Goal: Use online tool/utility

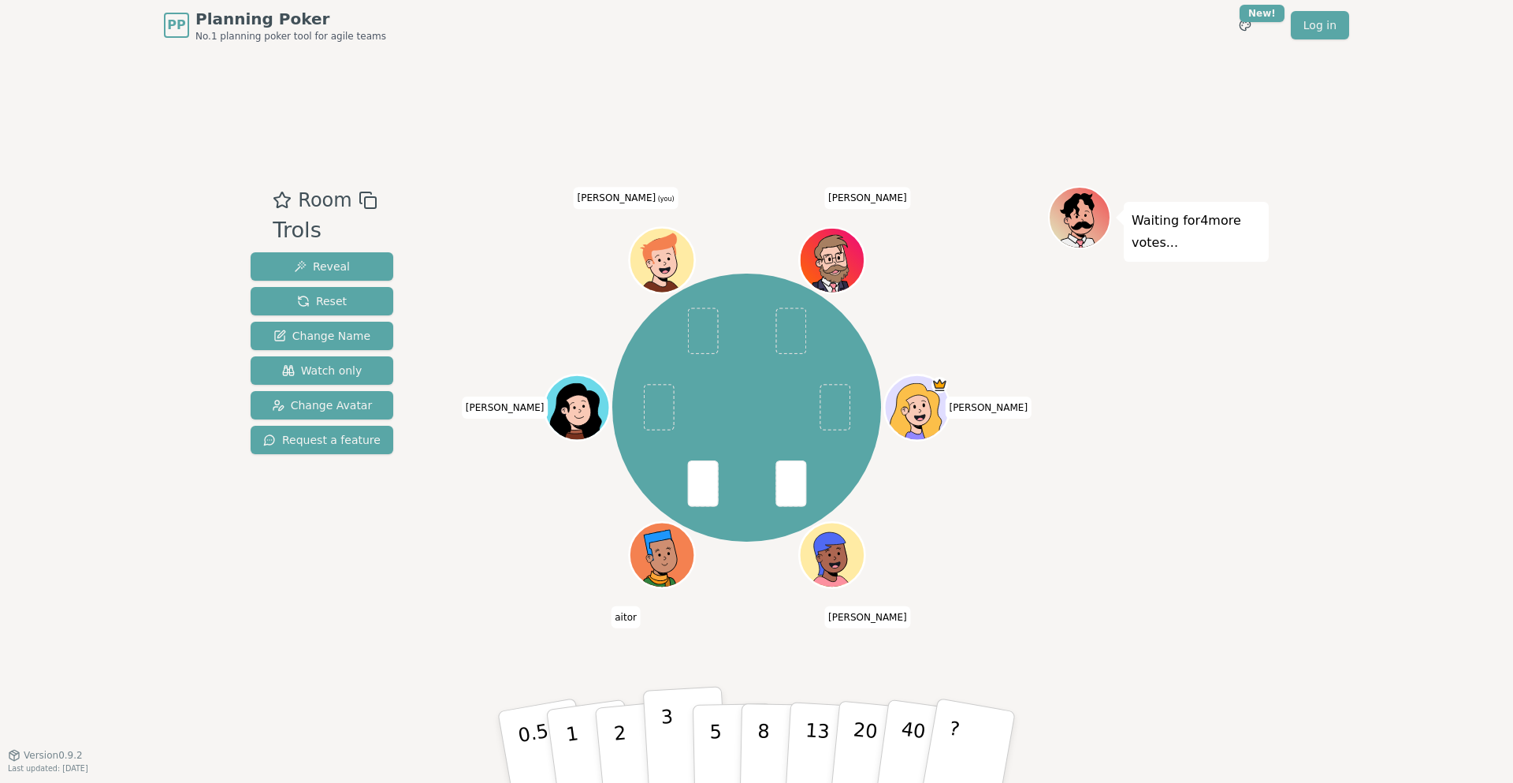
click at [675, 739] on button "3" at bounding box center [686, 747] width 86 height 123
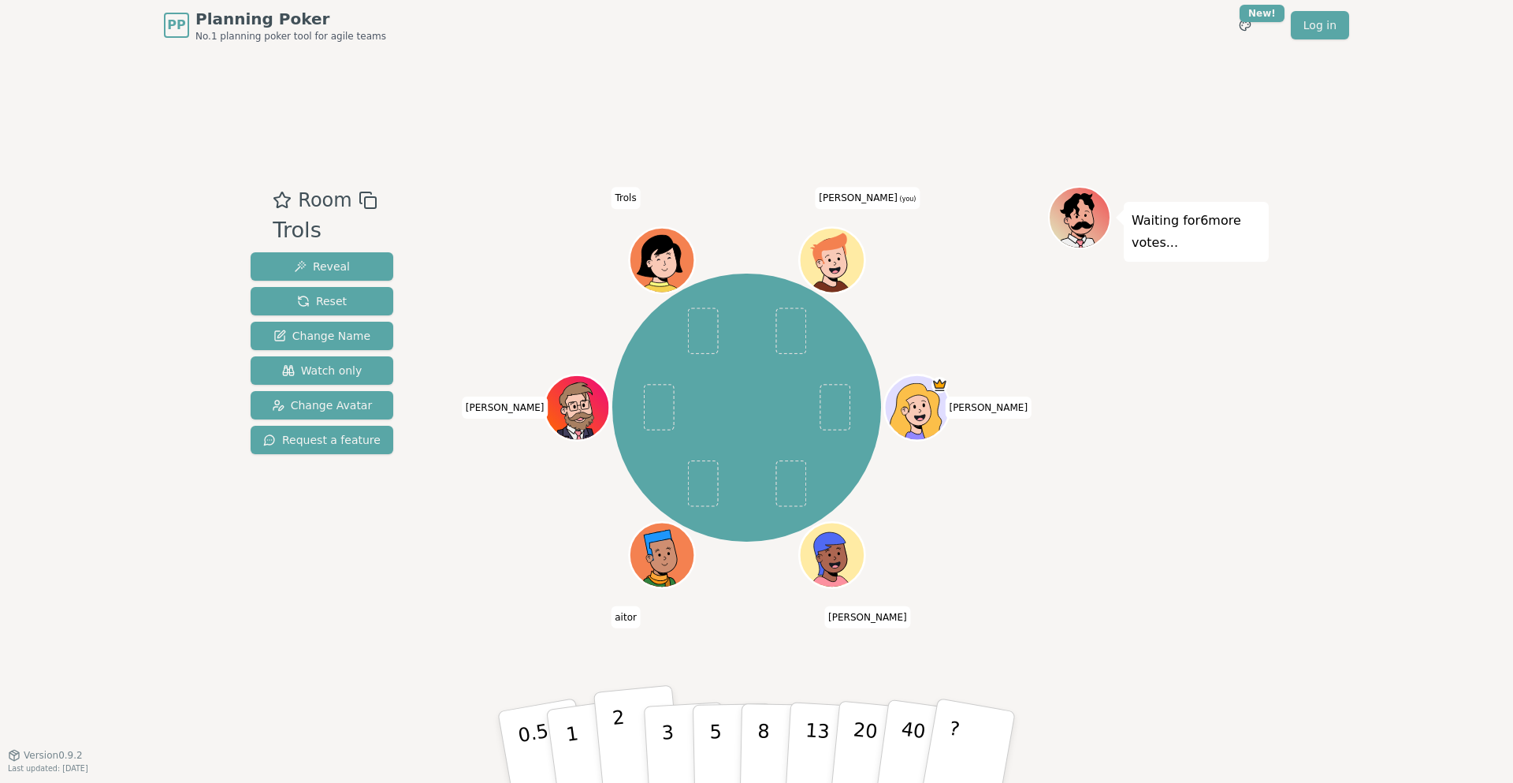
click at [641, 720] on button "2" at bounding box center [639, 747] width 90 height 125
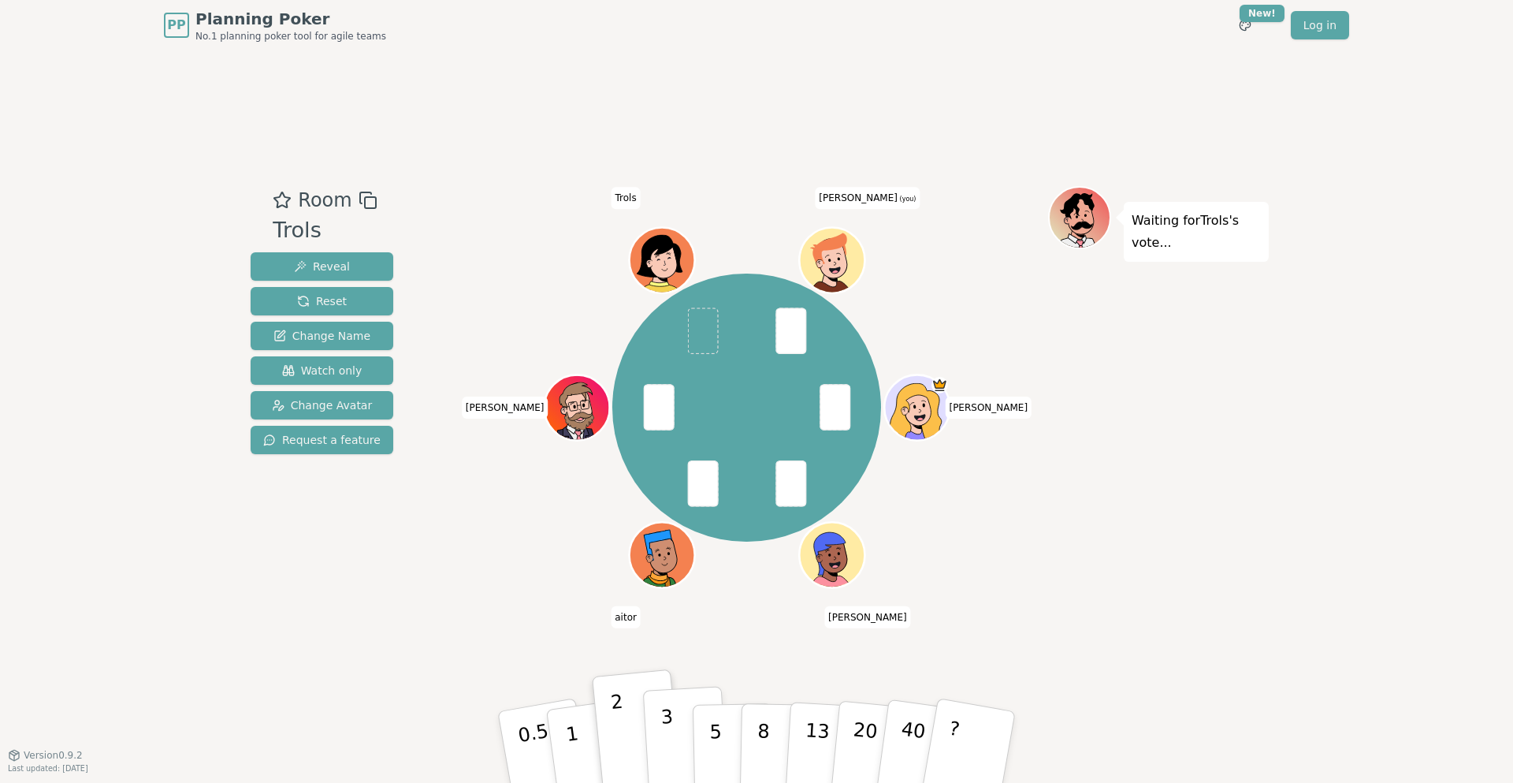
click at [667, 737] on p "3" at bounding box center [669, 748] width 17 height 86
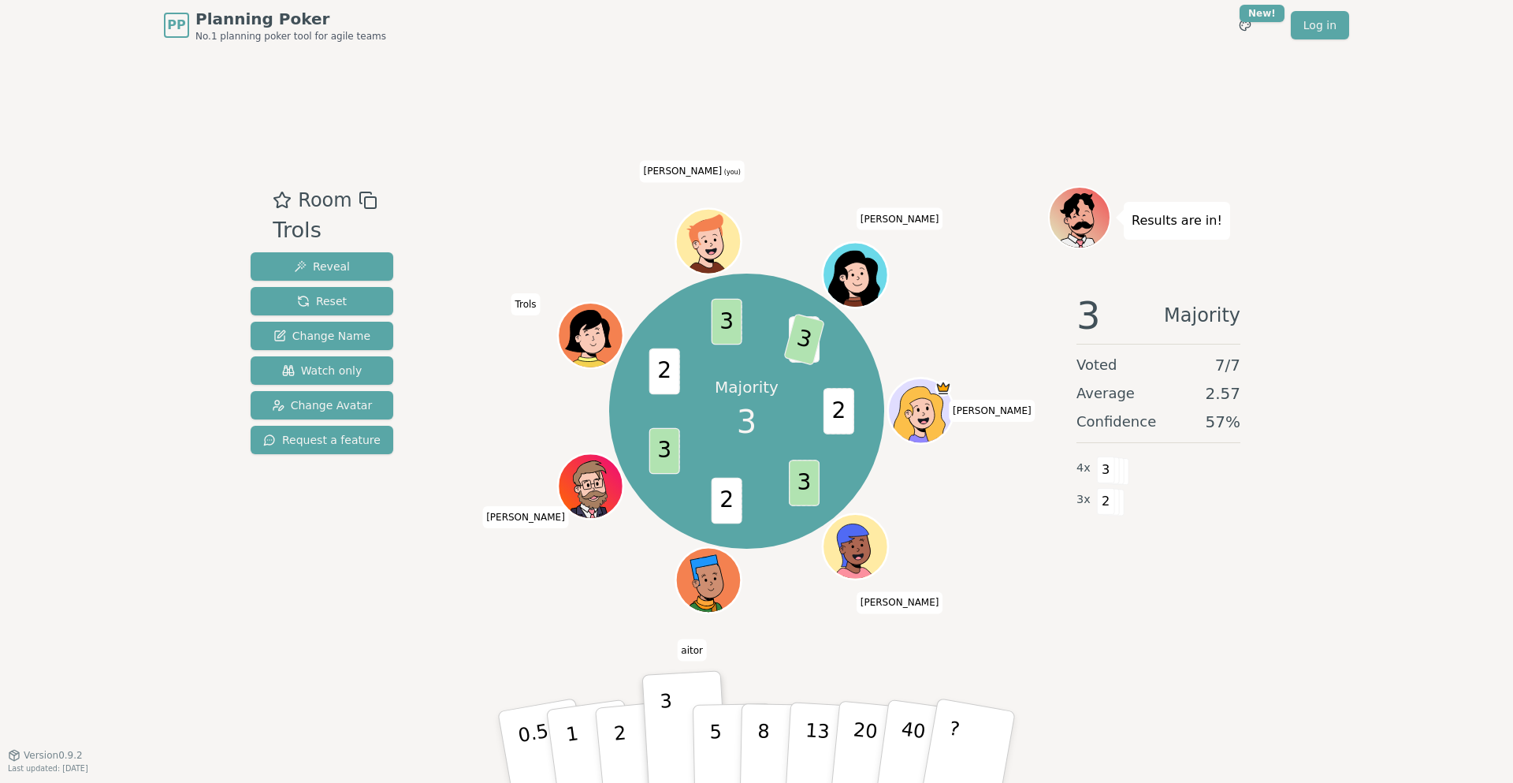
click at [1147, 639] on div "Room Trols Reveal Reset Change Name Watch only Change Avatar Request a feature …" at bounding box center [756, 402] width 1025 height 704
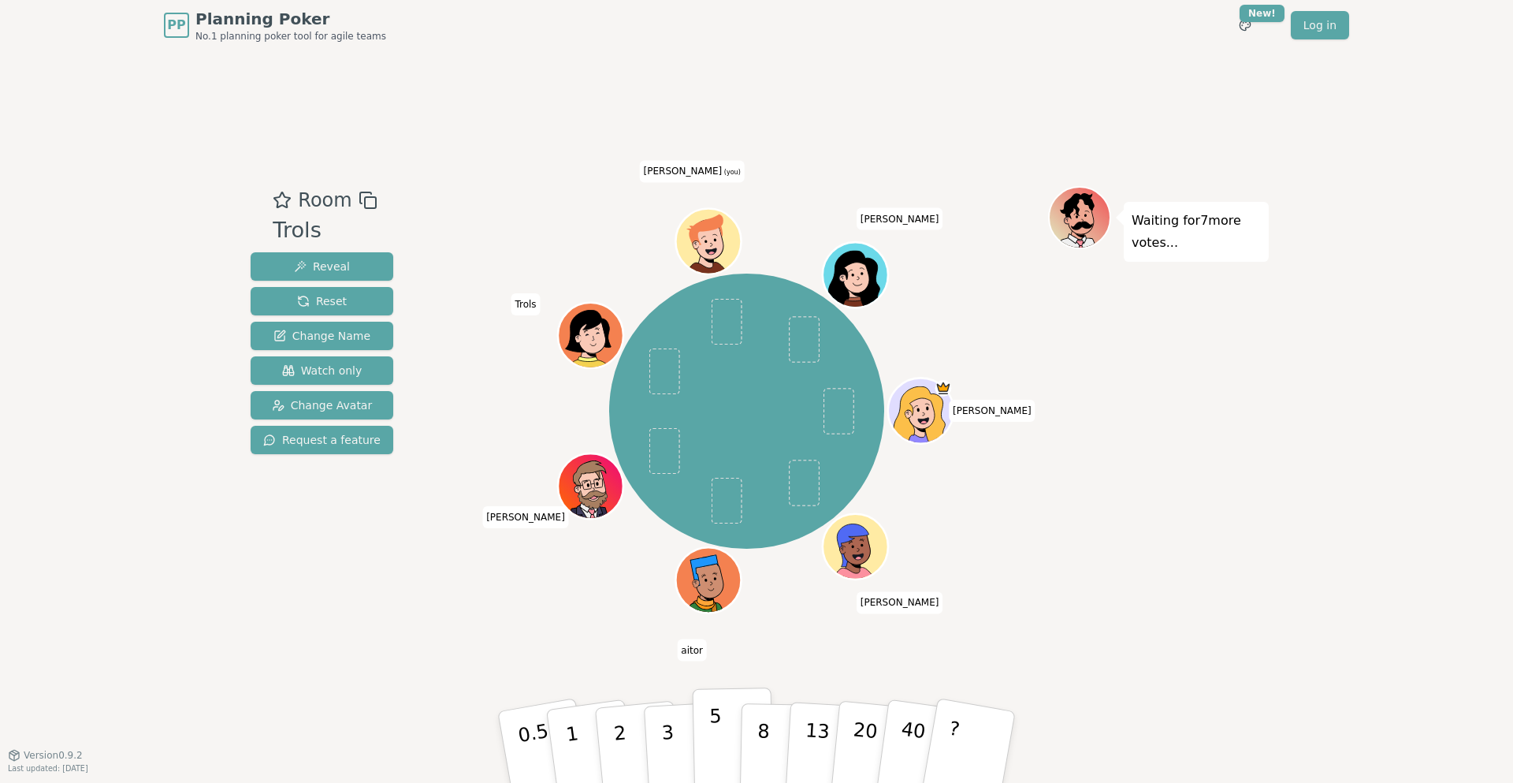
click at [717, 740] on p "5" at bounding box center [715, 747] width 13 height 85
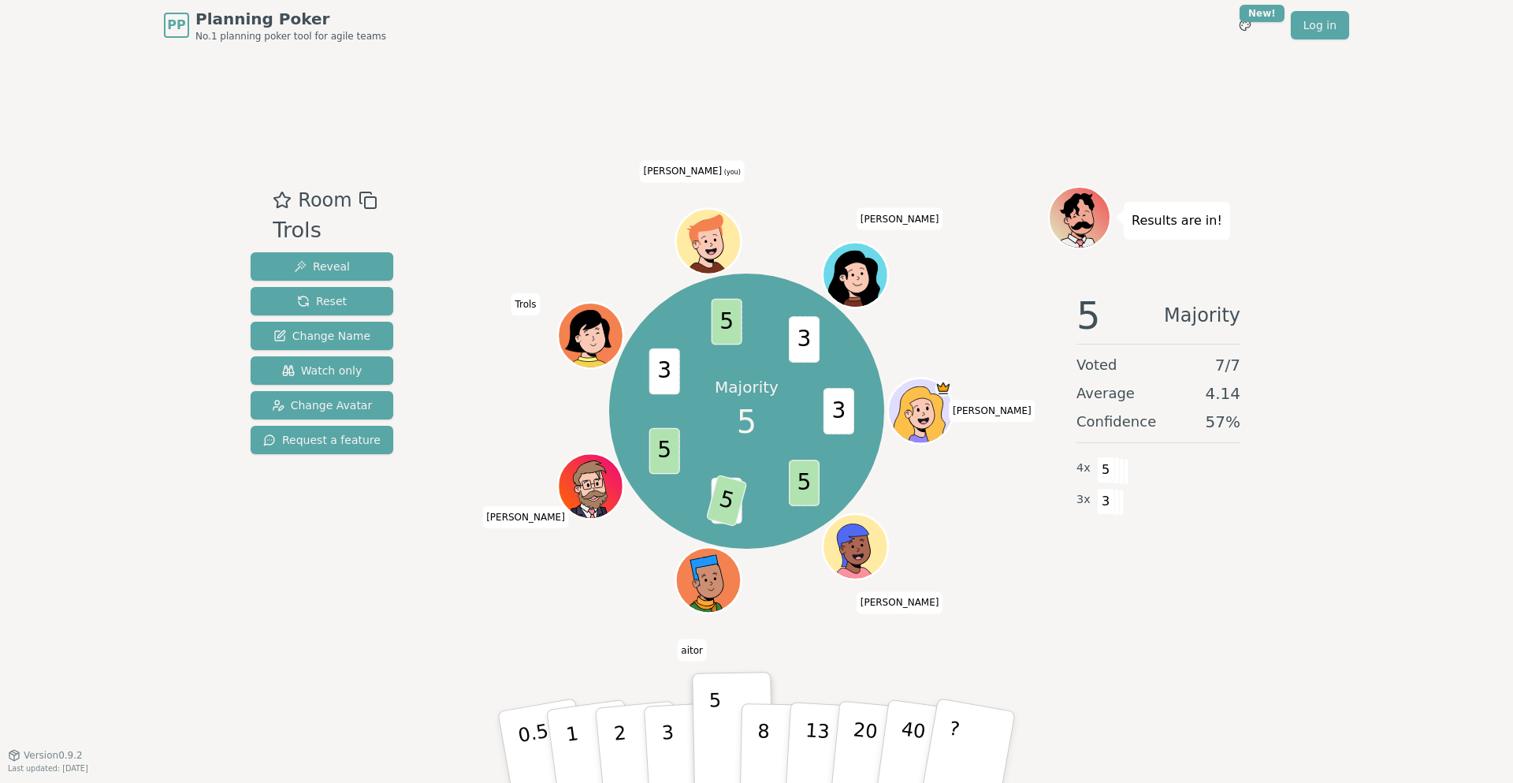
click at [1395, 498] on div "PP Planning Poker No.1 planning poker tool for agile teams Toggle theme New! Lo…" at bounding box center [756, 391] width 1513 height 783
click at [1406, 235] on div "PP Planning Poker No.1 planning poker tool for agile teams Toggle theme New! Lo…" at bounding box center [756, 391] width 1513 height 783
click at [1449, 294] on div "PP Planning Poker No.1 planning poker tool for agile teams Toggle theme New! Lo…" at bounding box center [756, 391] width 1513 height 783
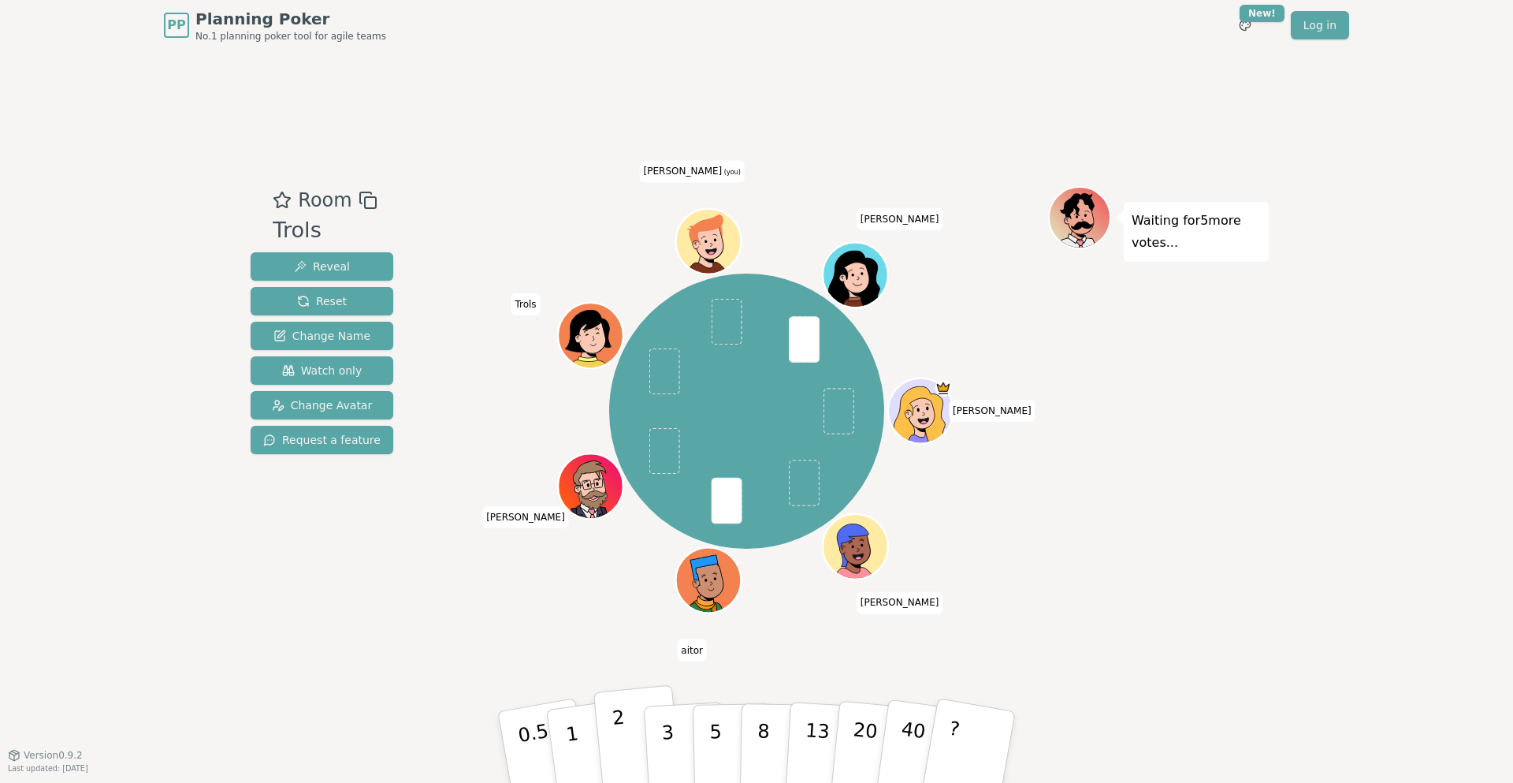
click at [629, 733] on button "2" at bounding box center [639, 747] width 90 height 125
click at [1204, 418] on div "Waiting for 2 more votes..." at bounding box center [1158, 403] width 221 height 434
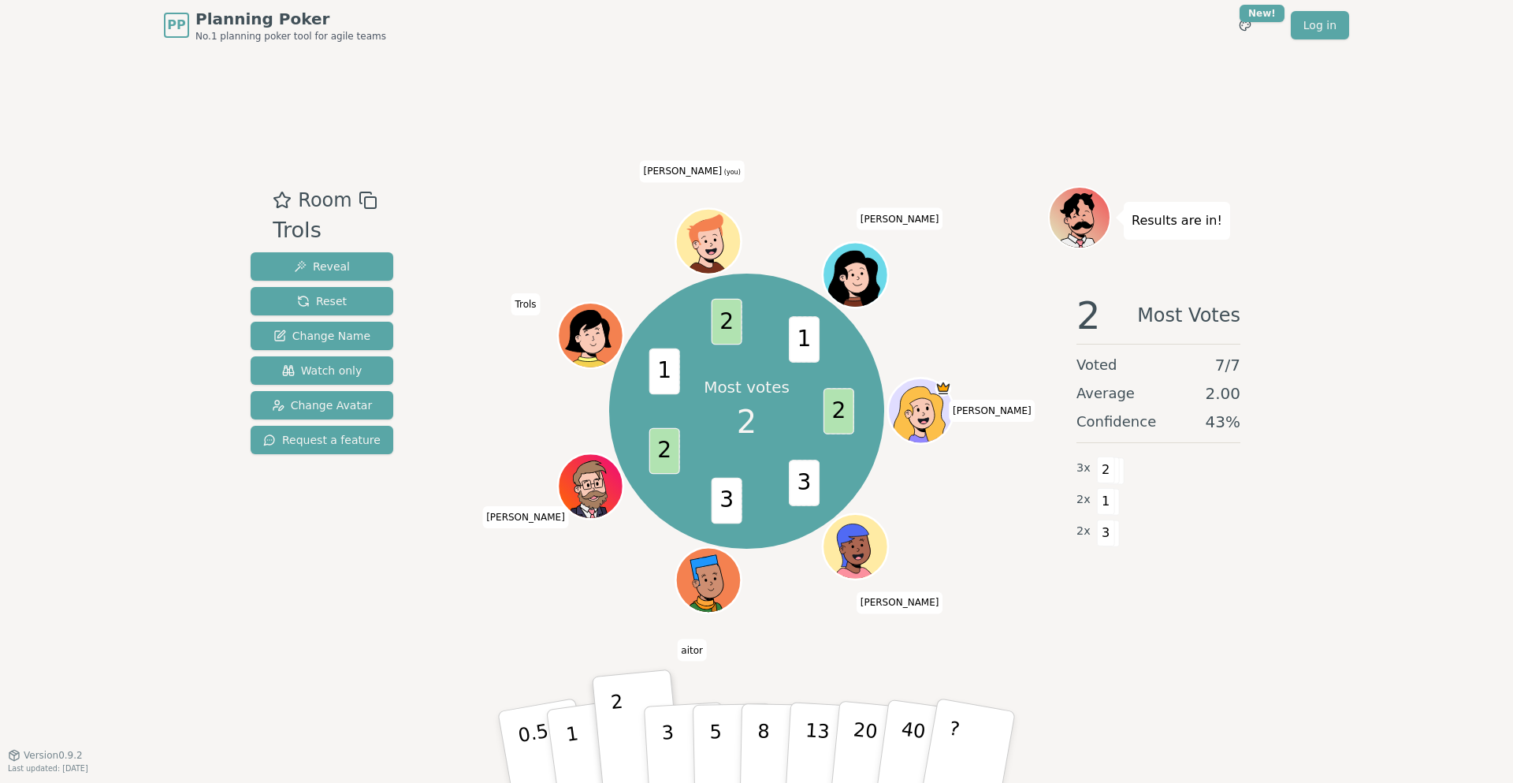
click at [1457, 214] on div "PP Planning Poker No.1 planning poker tool for agile teams Toggle theme New! Lo…" at bounding box center [756, 391] width 1513 height 783
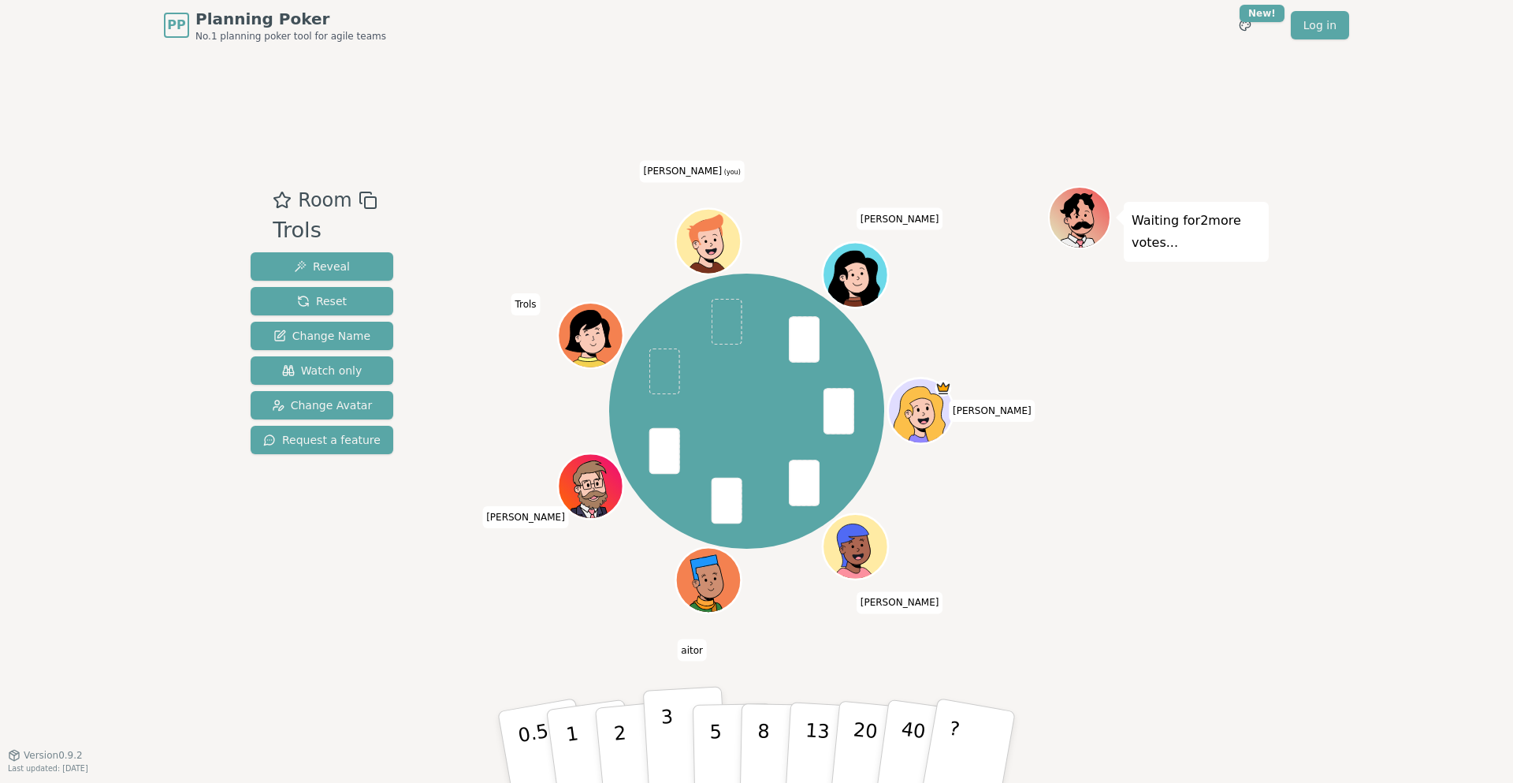
click at [664, 728] on p "3" at bounding box center [669, 748] width 17 height 86
click at [731, 731] on button "5" at bounding box center [733, 747] width 81 height 120
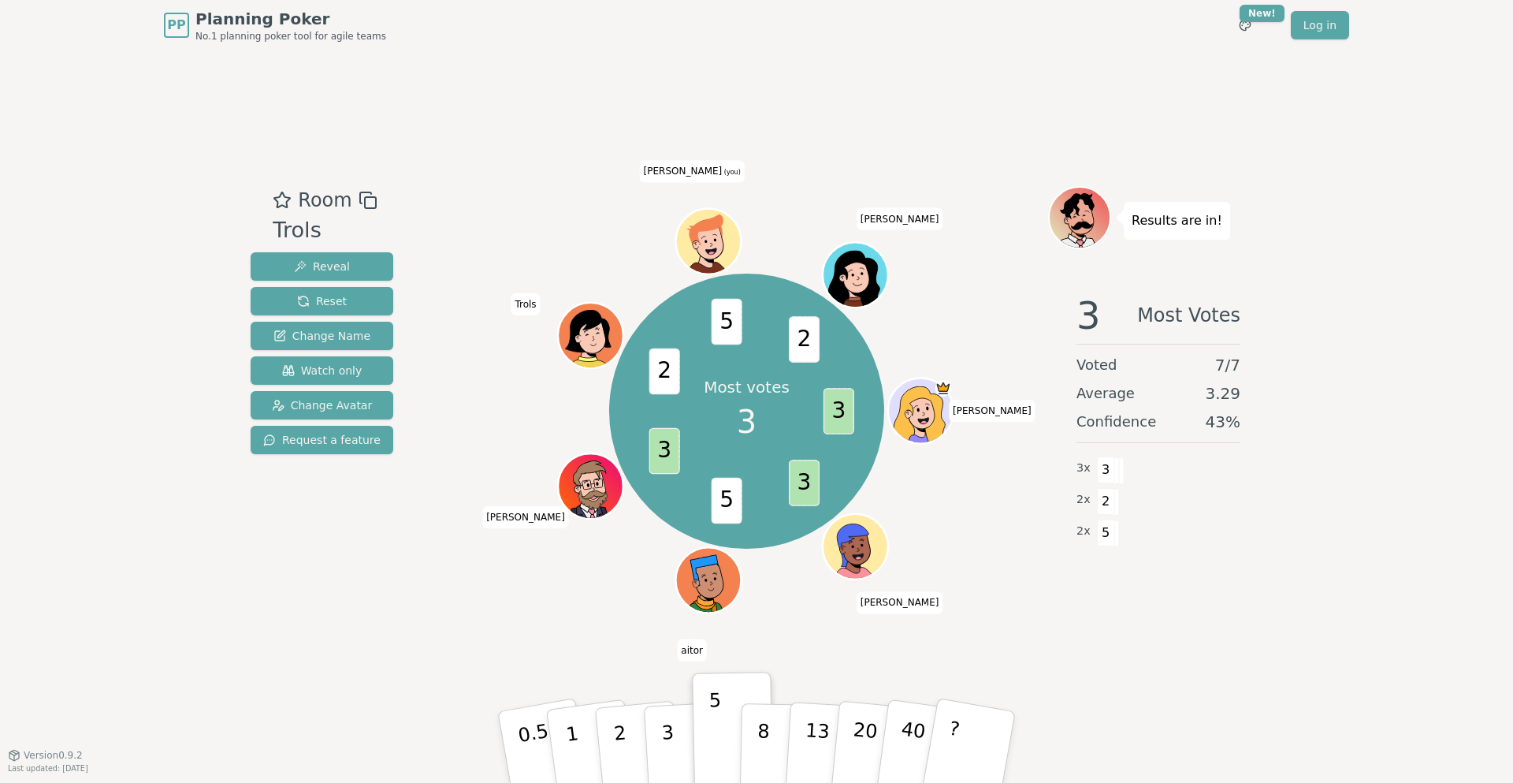
click at [1405, 169] on div "PP Planning Poker No.1 planning poker tool for agile teams Toggle theme New! Lo…" at bounding box center [756, 391] width 1513 height 783
click at [664, 750] on p "3" at bounding box center [669, 748] width 17 height 86
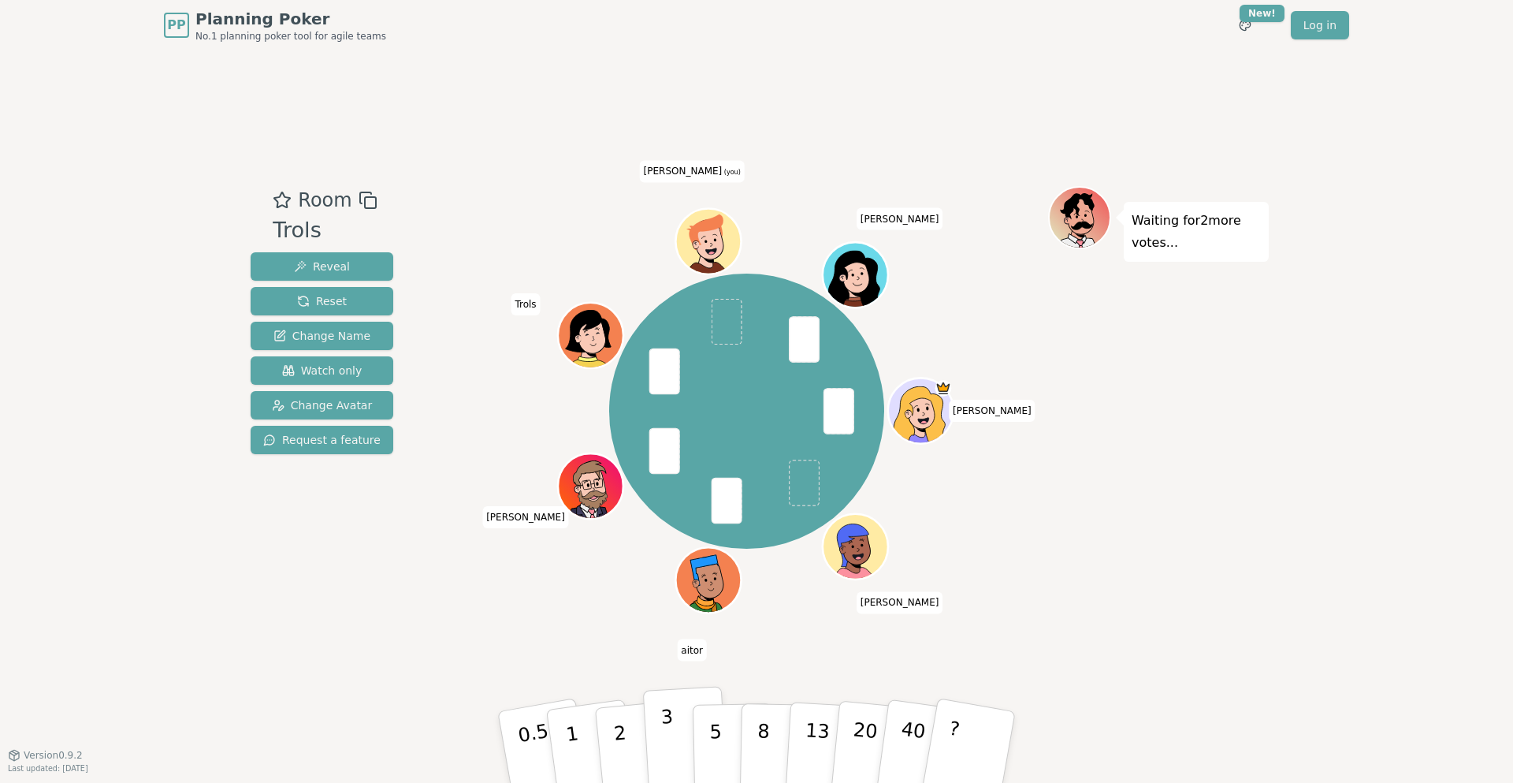
click at [672, 738] on p "3" at bounding box center [669, 748] width 17 height 86
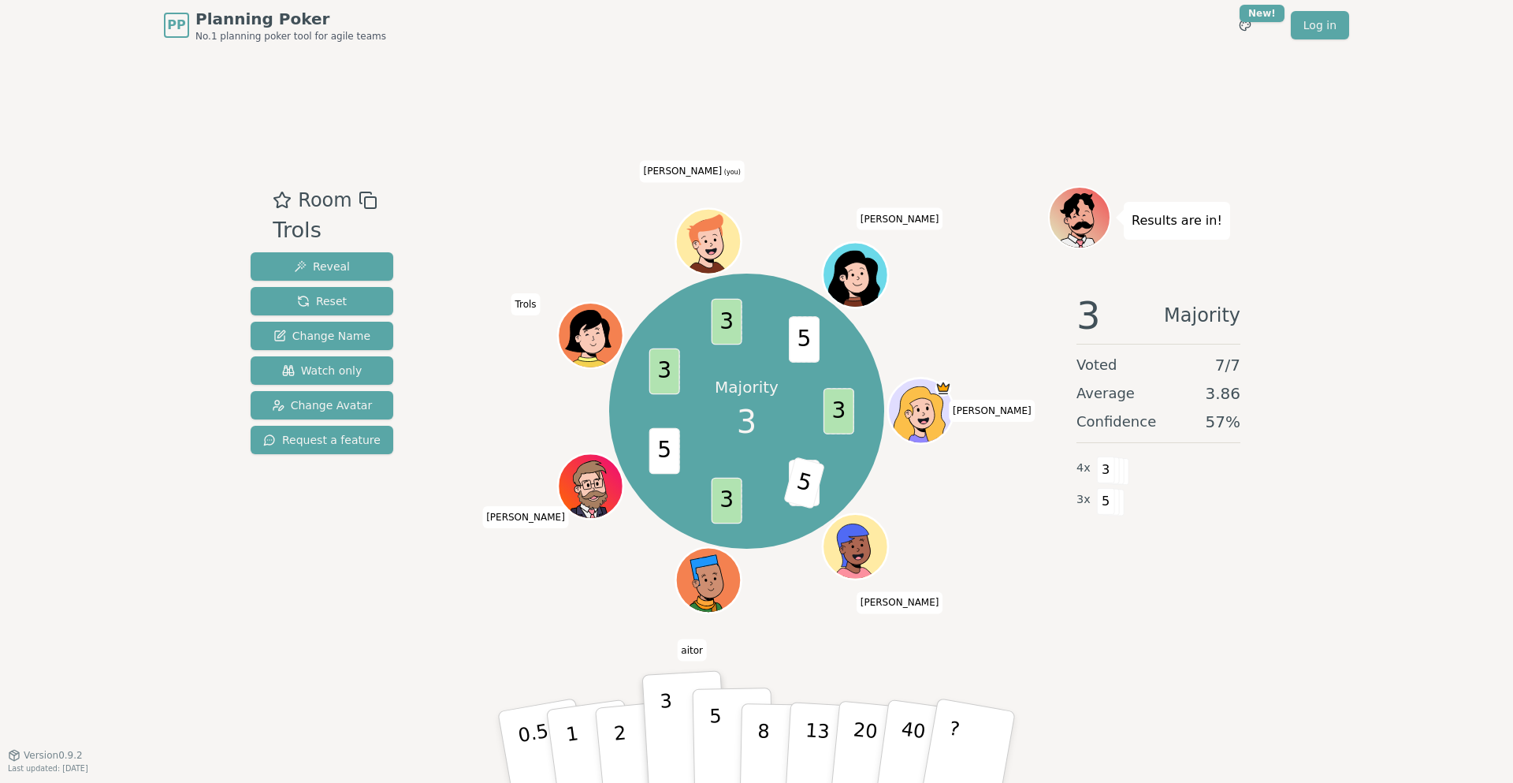
click at [724, 746] on button "5" at bounding box center [733, 747] width 81 height 120
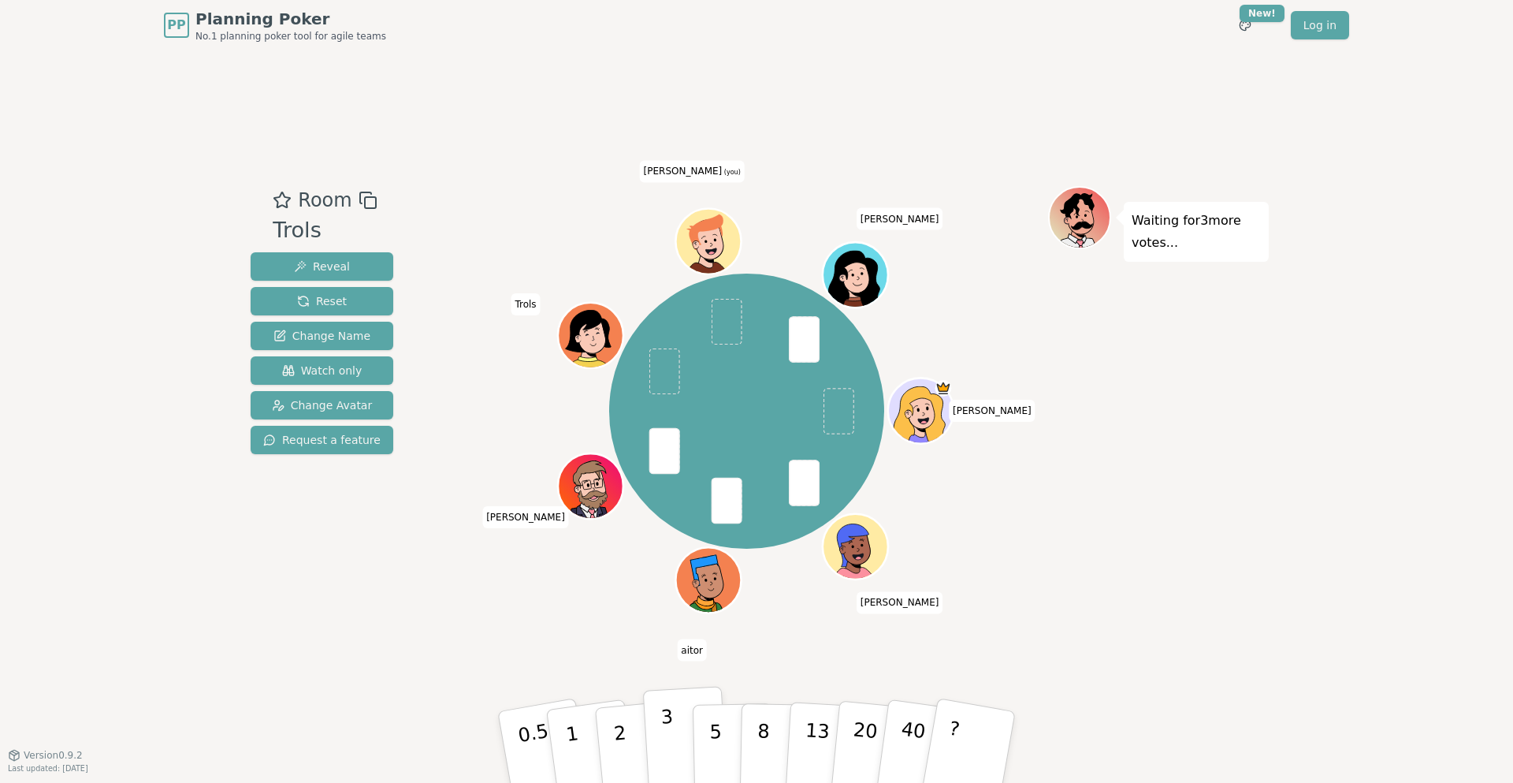
click at [670, 750] on p "3" at bounding box center [669, 748] width 17 height 86
